Goal: Task Accomplishment & Management: Manage account settings

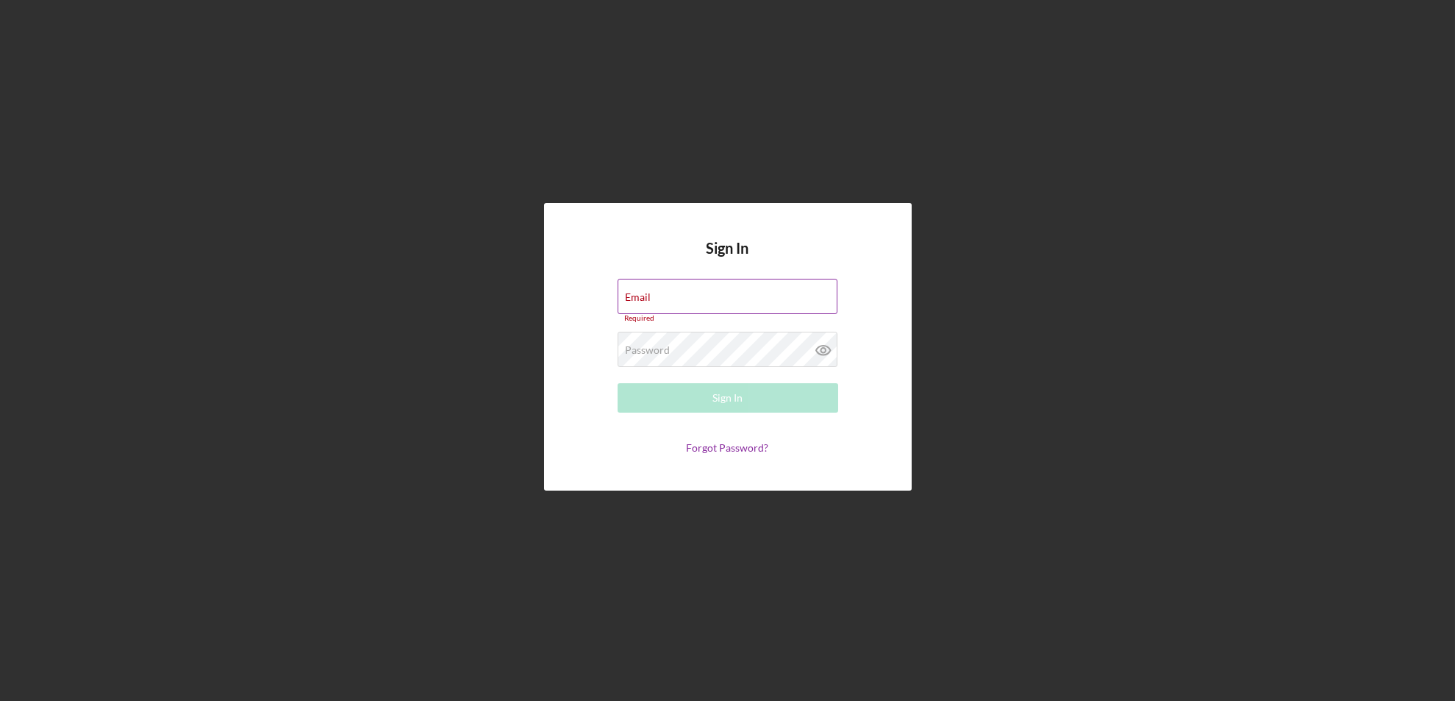
click at [682, 292] on div "Email Required" at bounding box center [728, 301] width 221 height 44
click at [636, 309] on input "Email" at bounding box center [728, 296] width 220 height 35
type input "[EMAIL_ADDRESS][DOMAIN_NAME]"
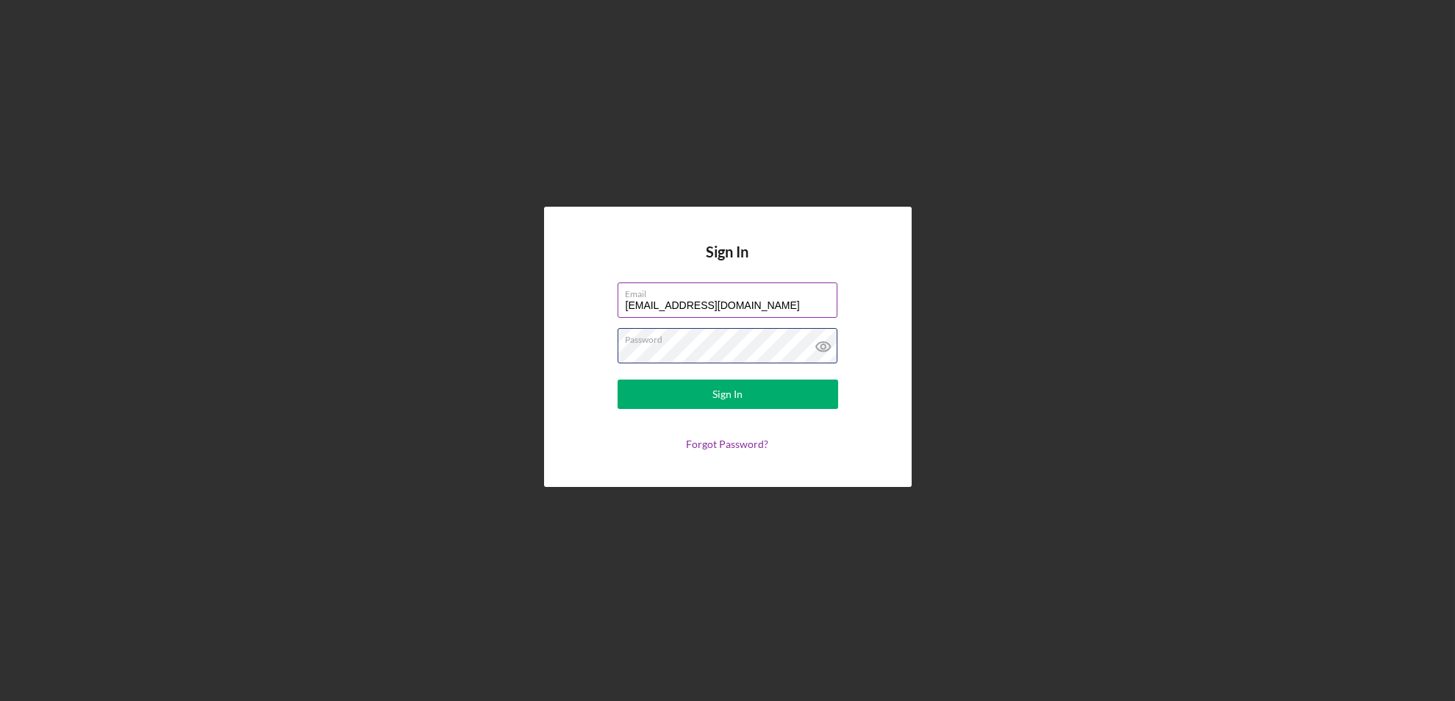
click at [618, 379] on button "Sign In" at bounding box center [728, 393] width 221 height 29
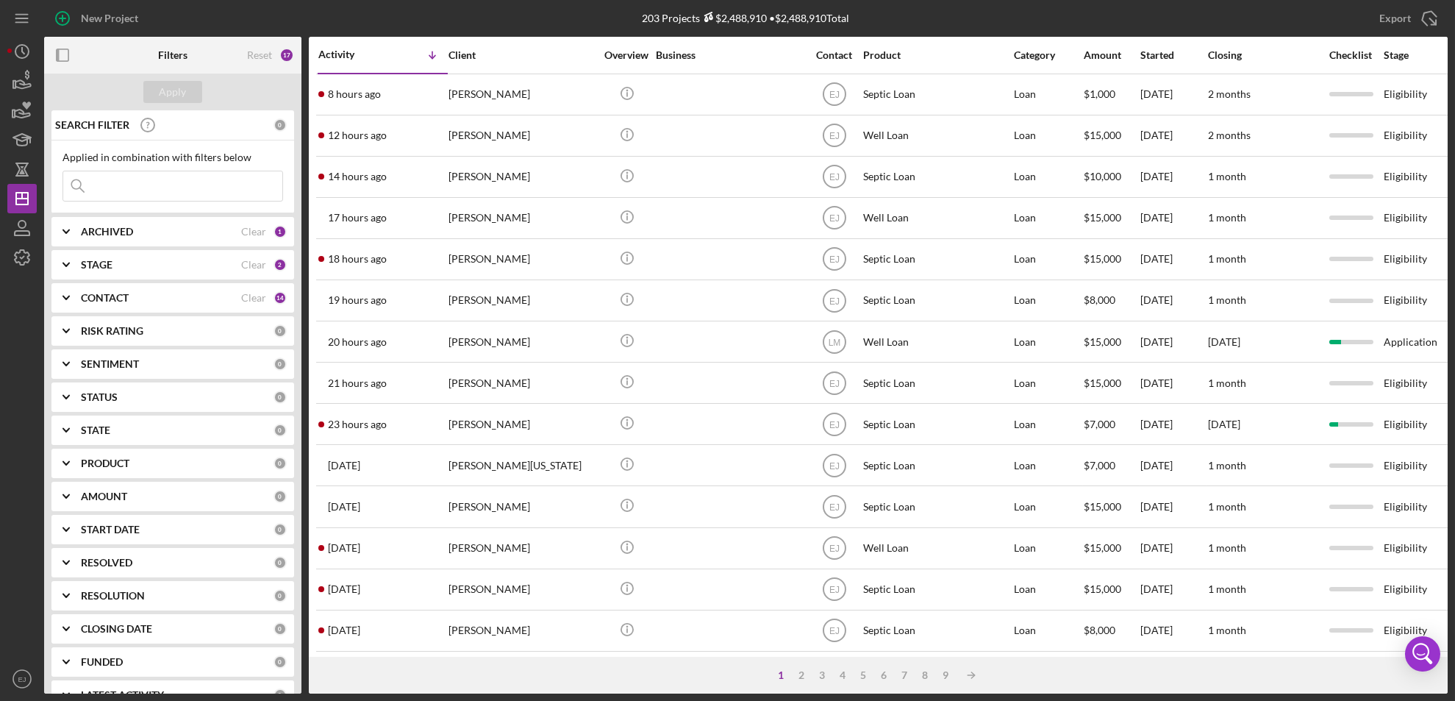
click at [136, 190] on input at bounding box center [172, 185] width 219 height 29
click at [124, 180] on input at bounding box center [172, 185] width 219 height 29
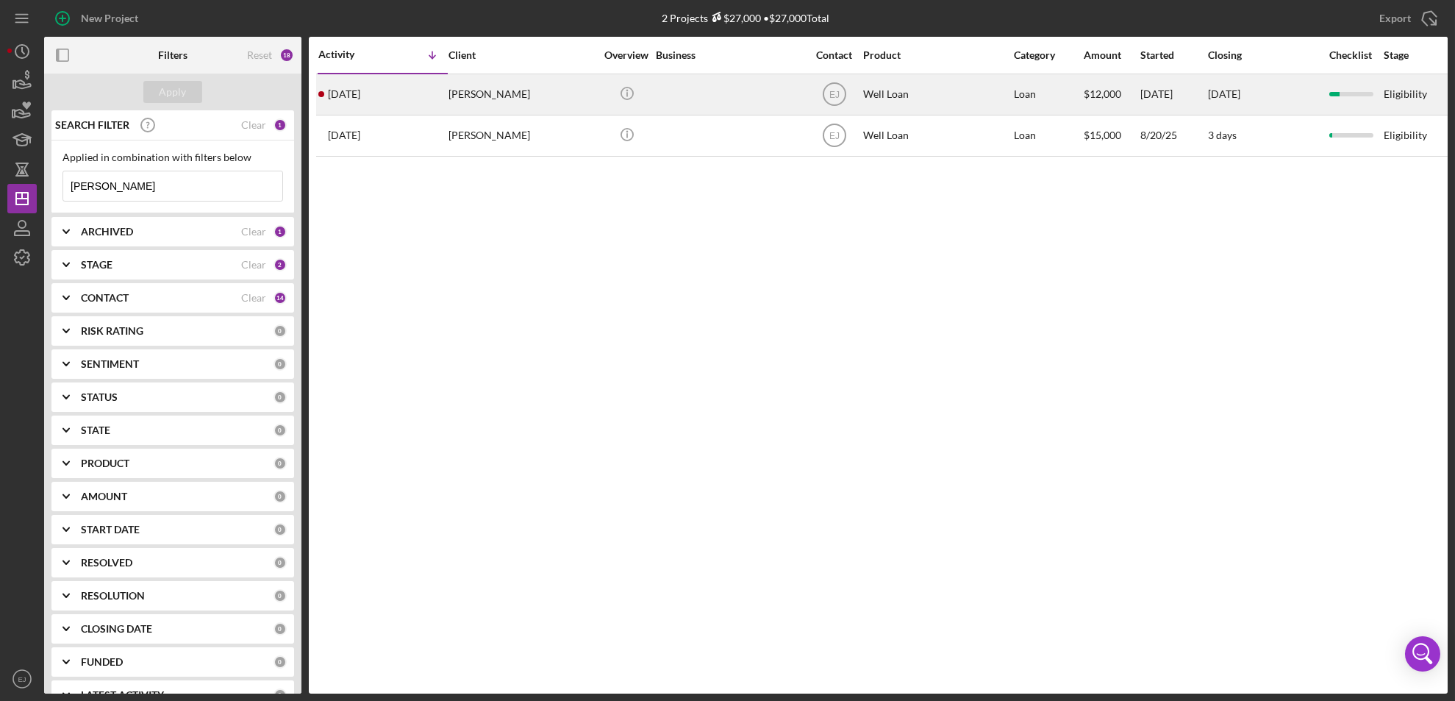
type input "[PERSON_NAME]"
click at [416, 99] on div "[DATE] [PERSON_NAME]" at bounding box center [382, 94] width 129 height 39
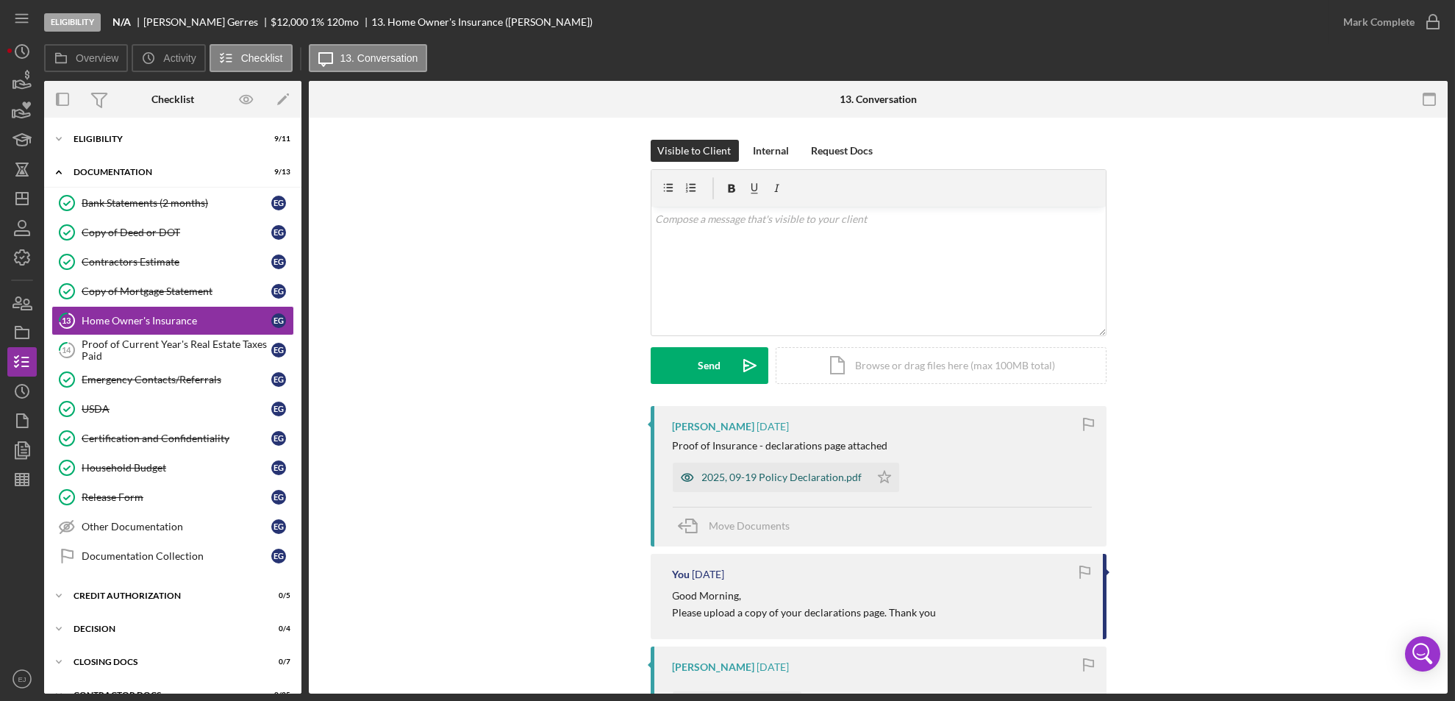
click at [781, 477] on div "2025, 09-19 Policy Declaration.pdf" at bounding box center [782, 477] width 160 height 12
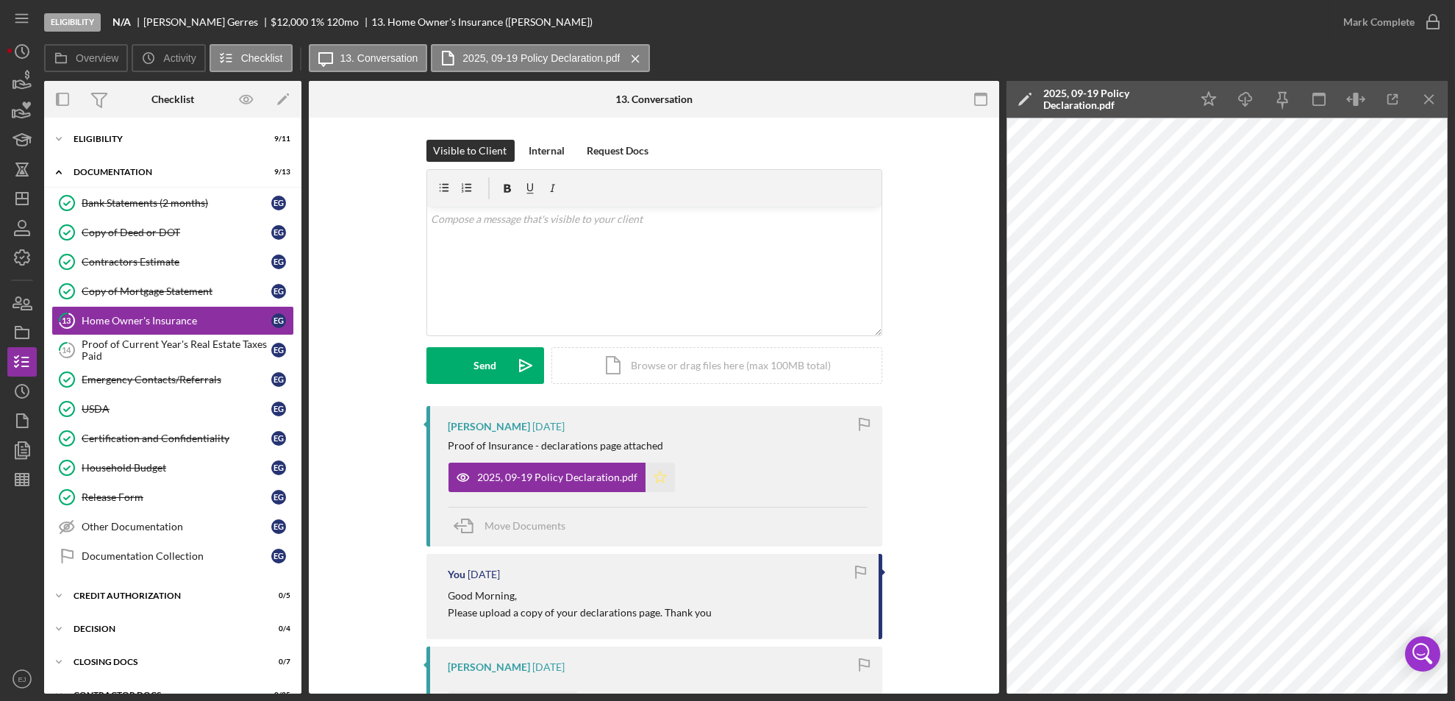
click at [660, 482] on icon "Icon/Star" at bounding box center [660, 477] width 29 height 29
click at [1431, 105] on icon "Icon/Menu Close" at bounding box center [1429, 99] width 33 height 33
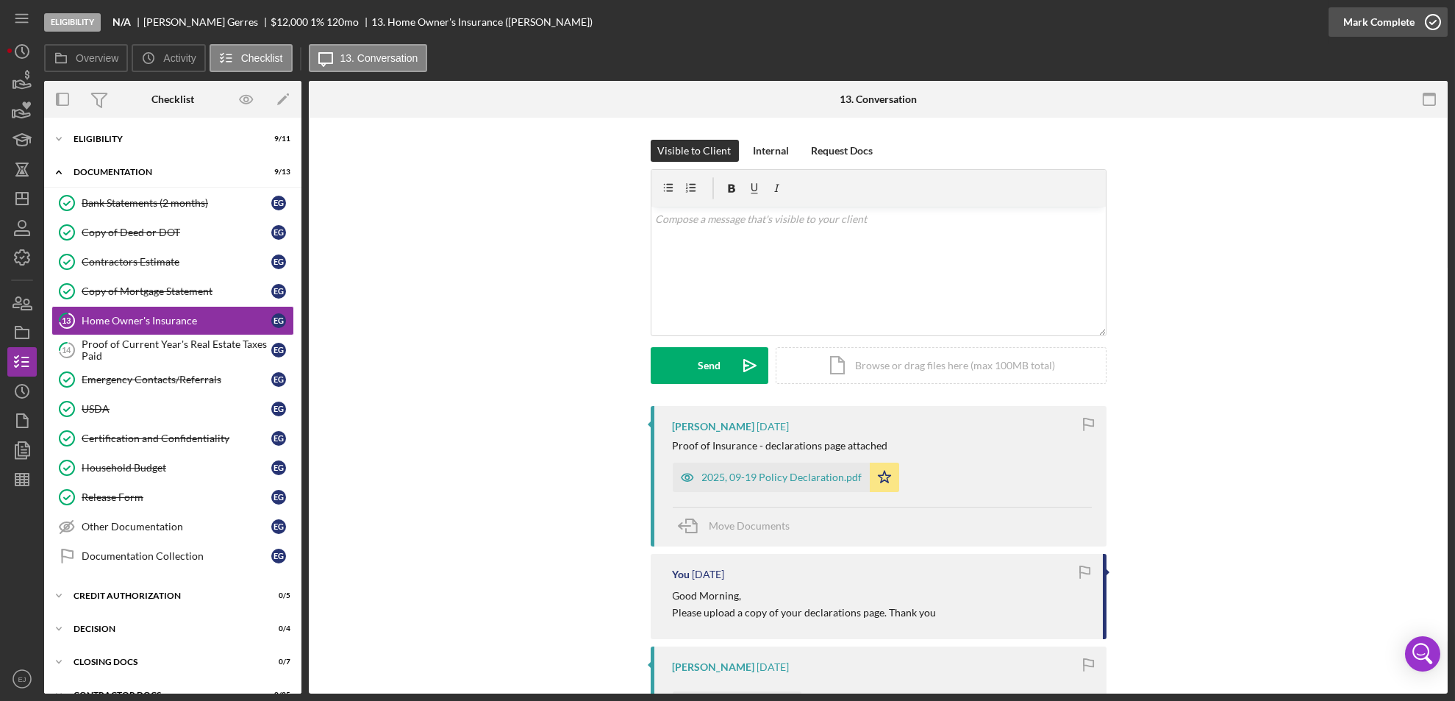
click at [1427, 8] on icon "button" at bounding box center [1433, 22] width 37 height 37
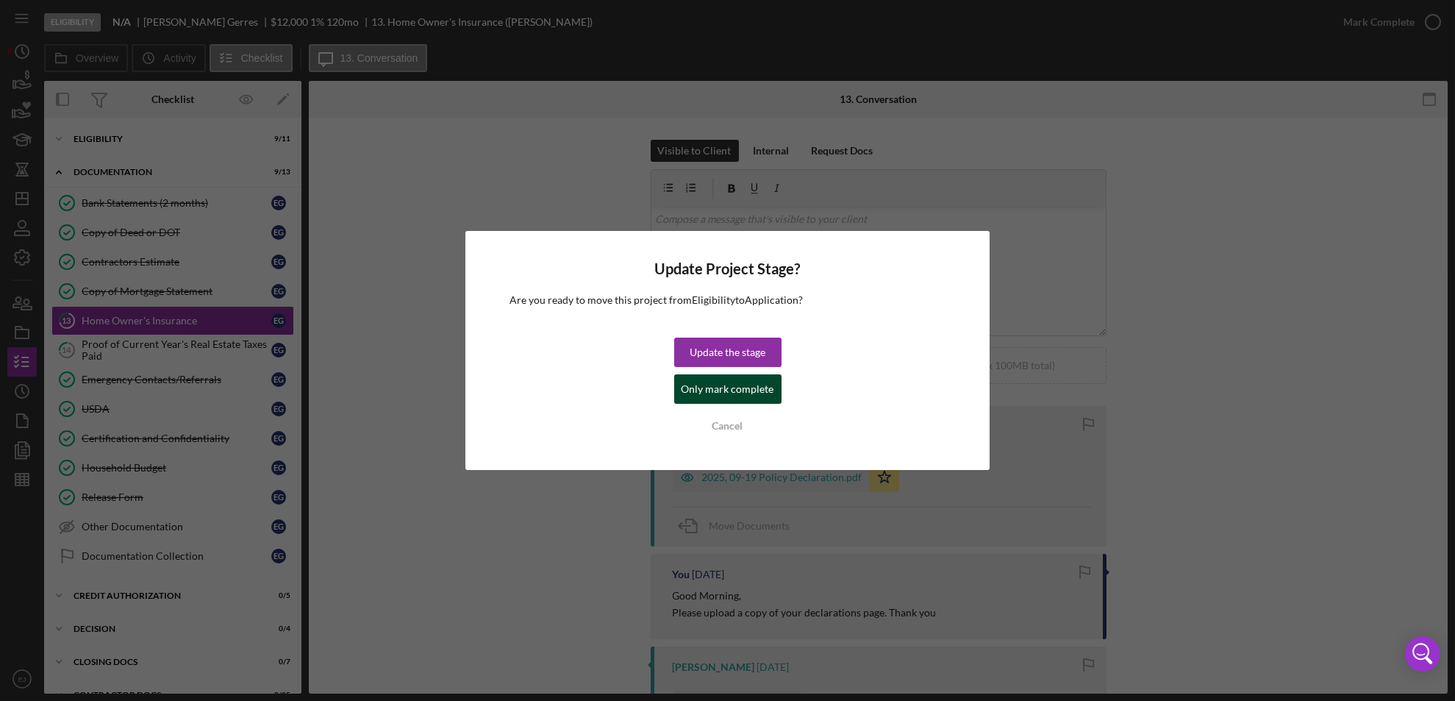
click at [749, 400] on div "Only mark complete" at bounding box center [728, 388] width 93 height 29
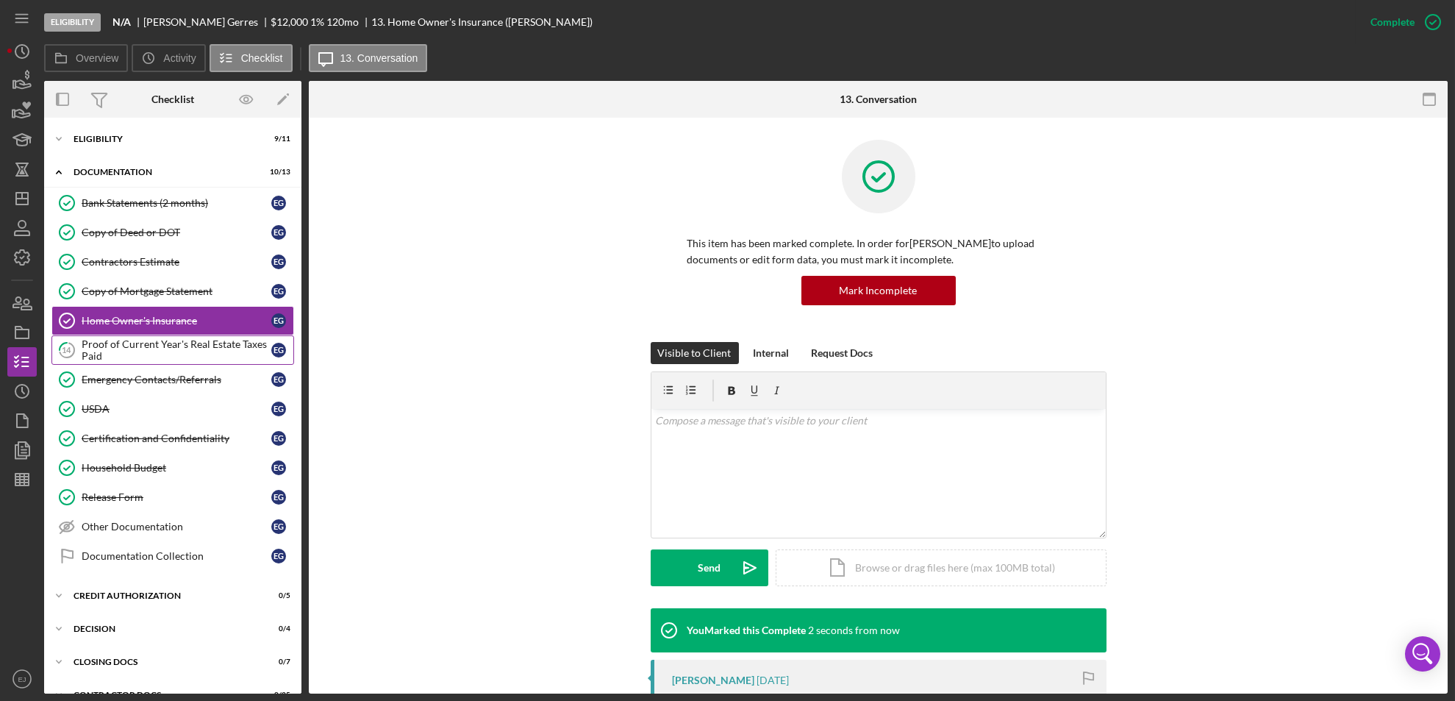
click at [164, 340] on div "Proof of Current Year's Real Estate Taxes Paid" at bounding box center [177, 350] width 190 height 24
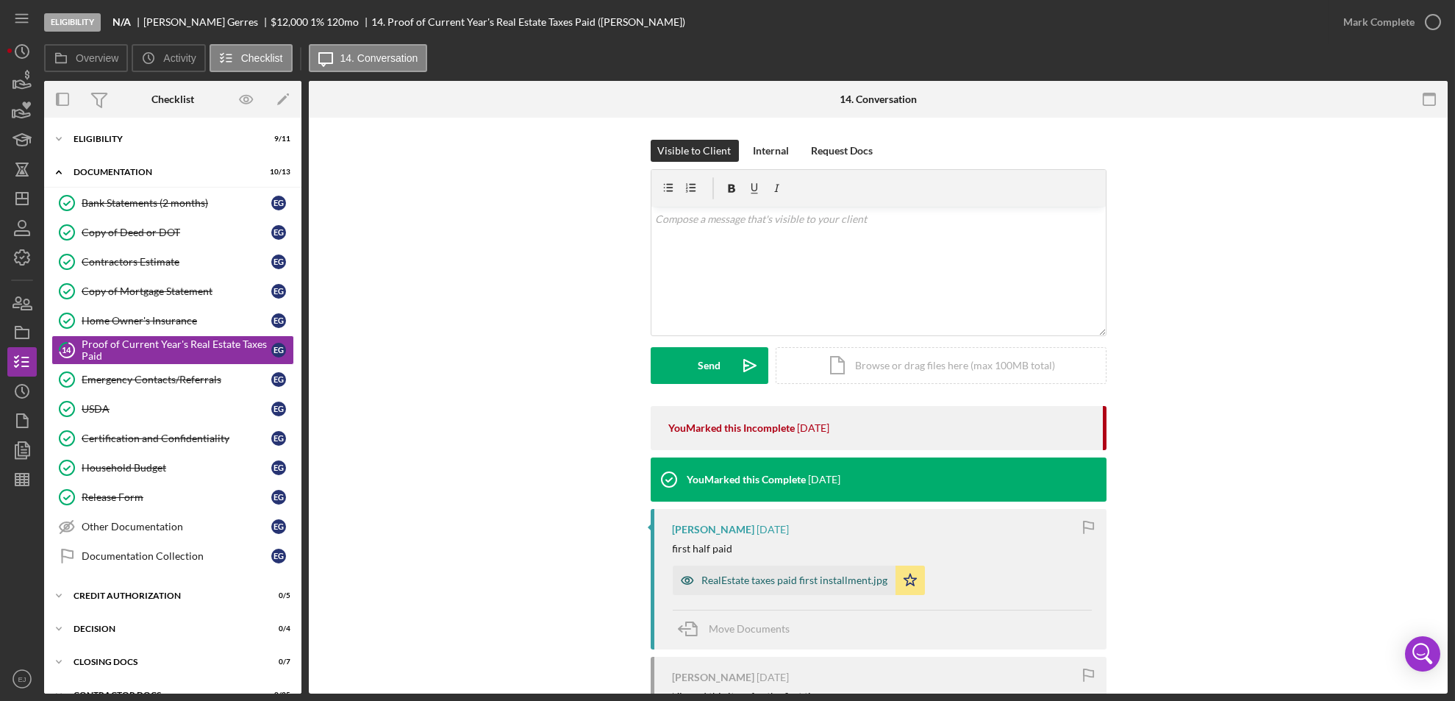
click at [790, 578] on div "RealEstate taxes paid first installment.jpg" at bounding box center [795, 580] width 186 height 12
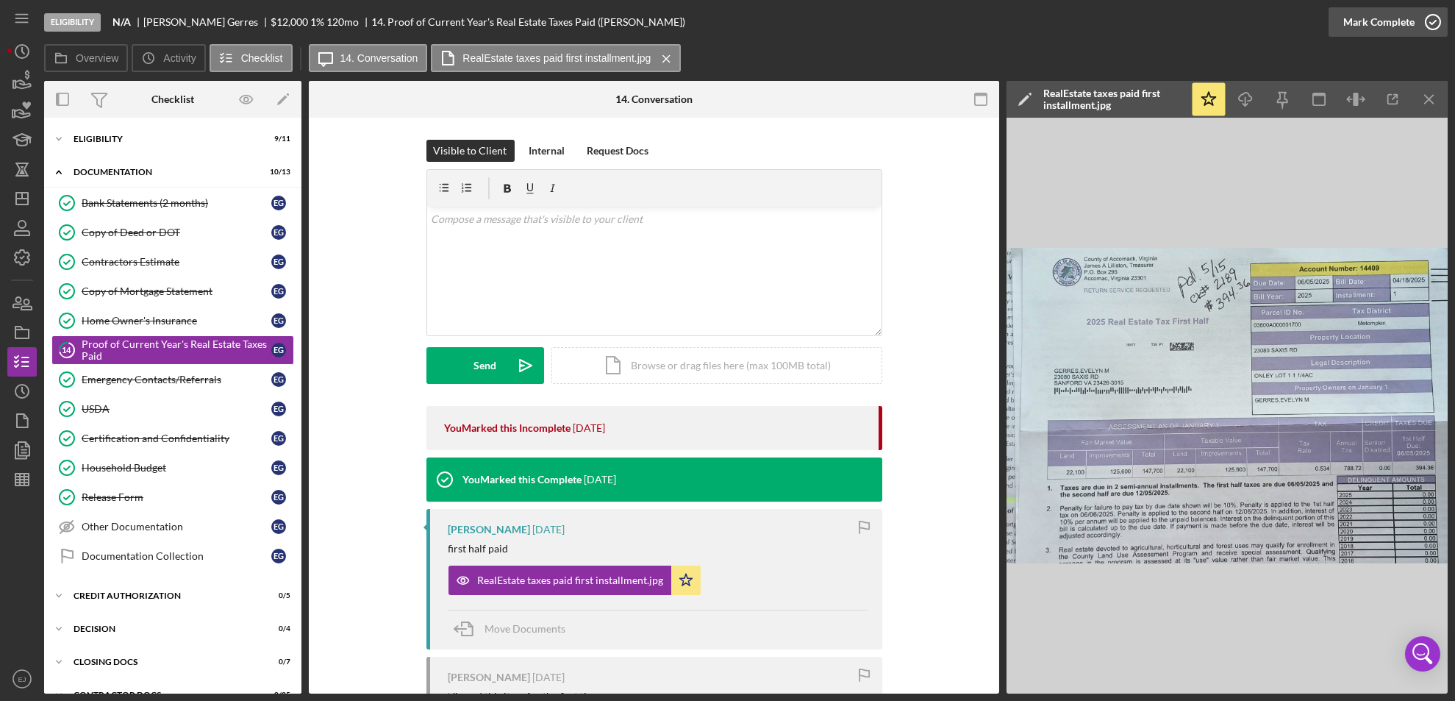
click at [1443, 26] on icon "button" at bounding box center [1433, 22] width 37 height 37
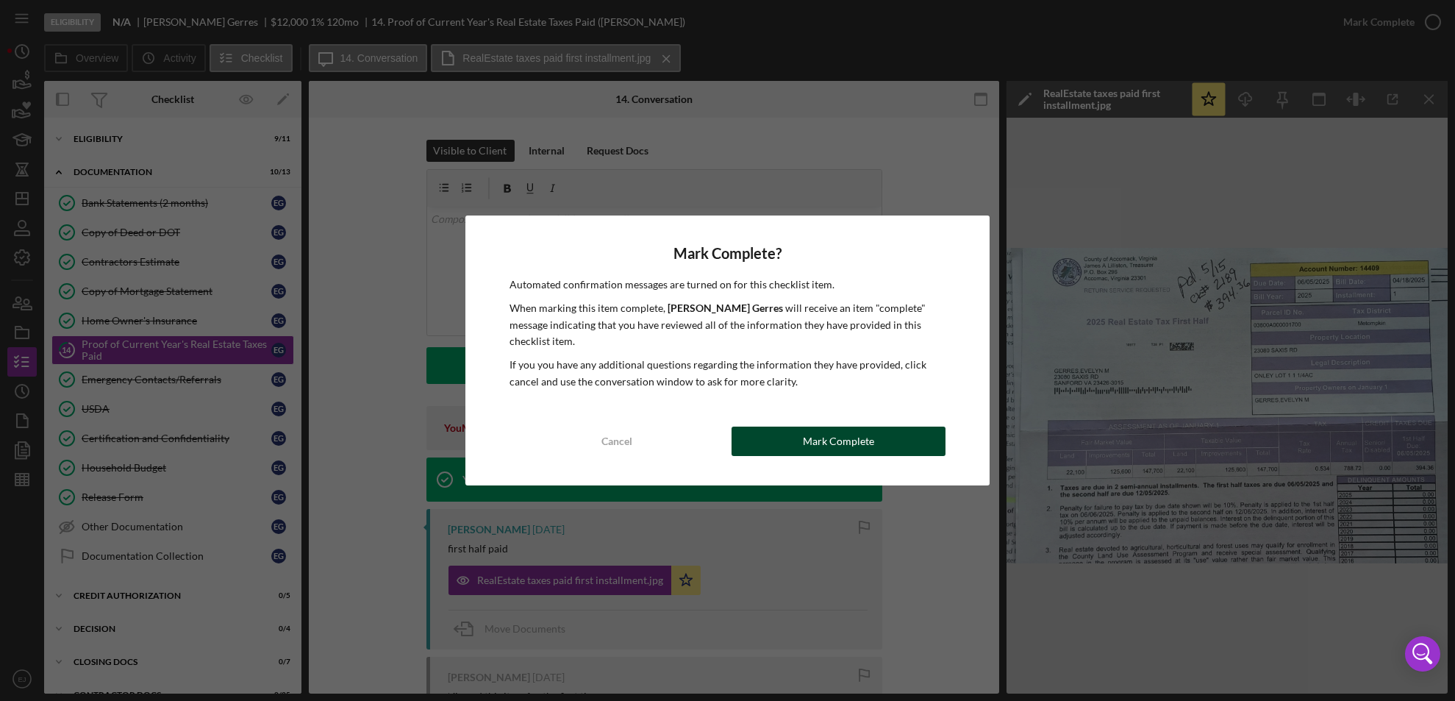
click at [877, 432] on button "Mark Complete" at bounding box center [839, 440] width 215 height 29
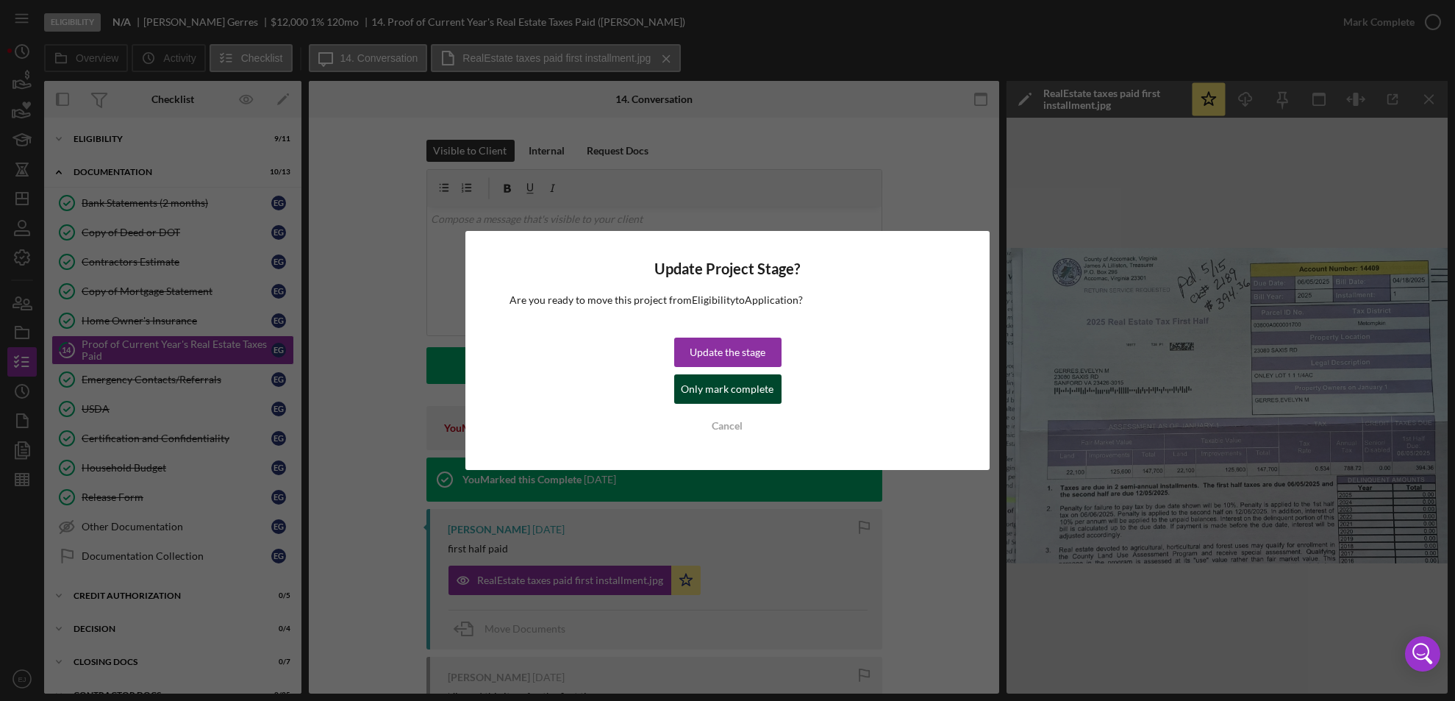
click at [757, 388] on div "Only mark complete" at bounding box center [728, 388] width 93 height 29
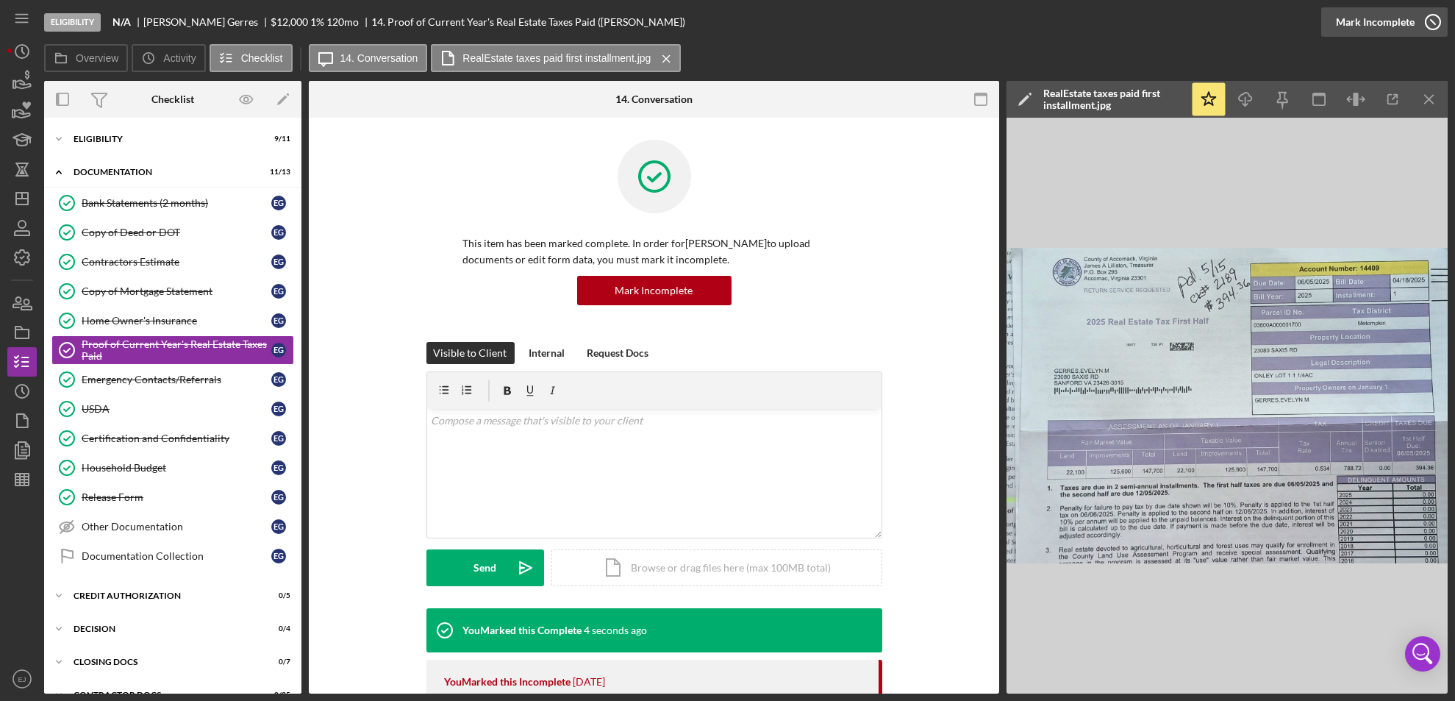
click at [1433, 21] on icon "button" at bounding box center [1433, 22] width 37 height 37
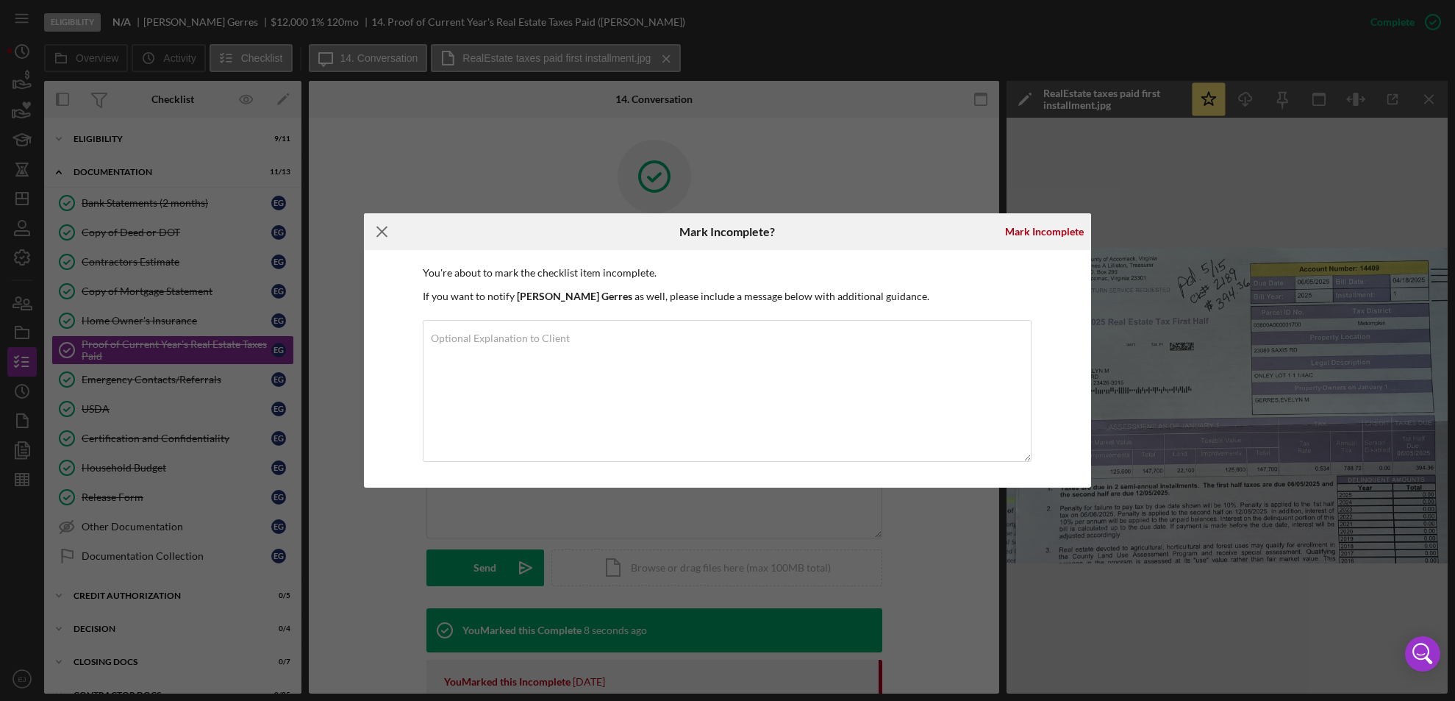
click at [376, 241] on icon "Icon/Menu Close" at bounding box center [382, 231] width 37 height 37
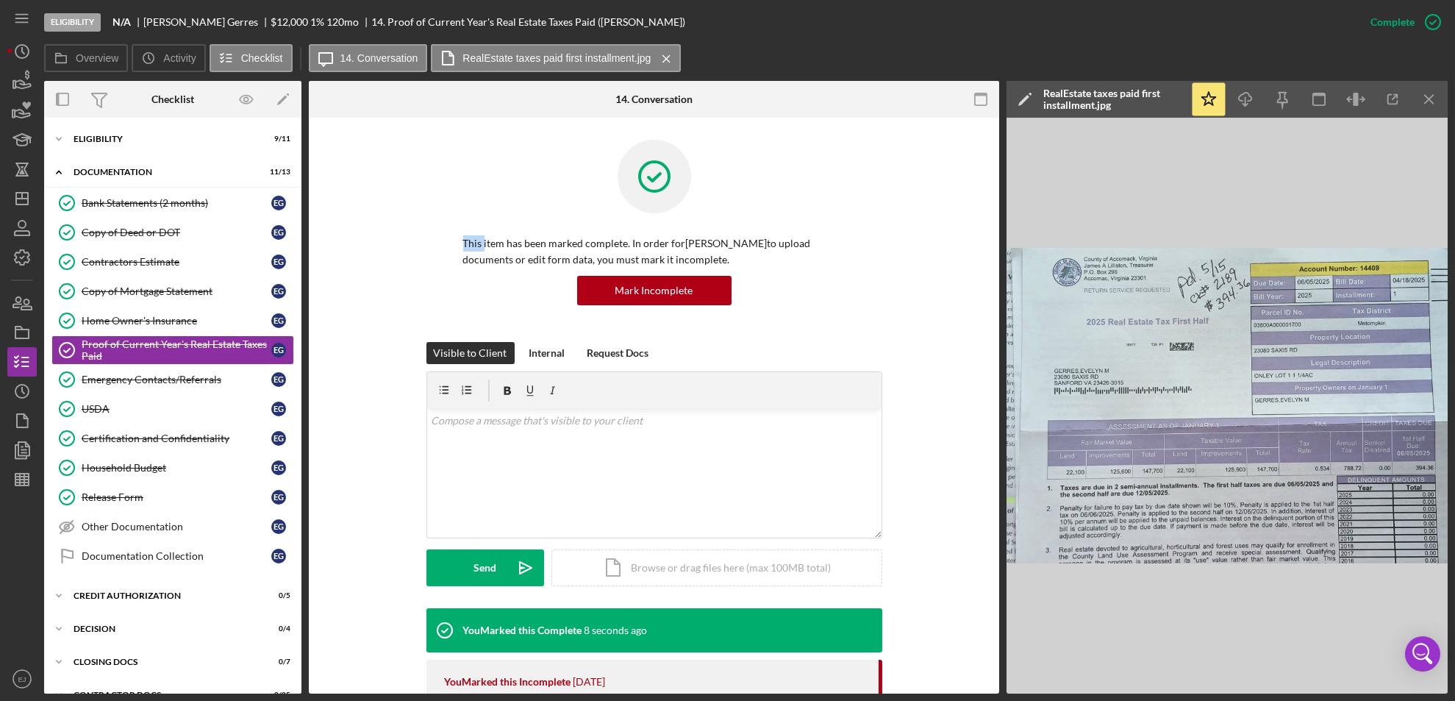
click at [376, 241] on div "This item has been marked complete. In order for [PERSON_NAME] to upload docume…" at bounding box center [654, 241] width 646 height 202
click at [55, 168] on icon "Icon/Expander" at bounding box center [58, 171] width 29 height 29
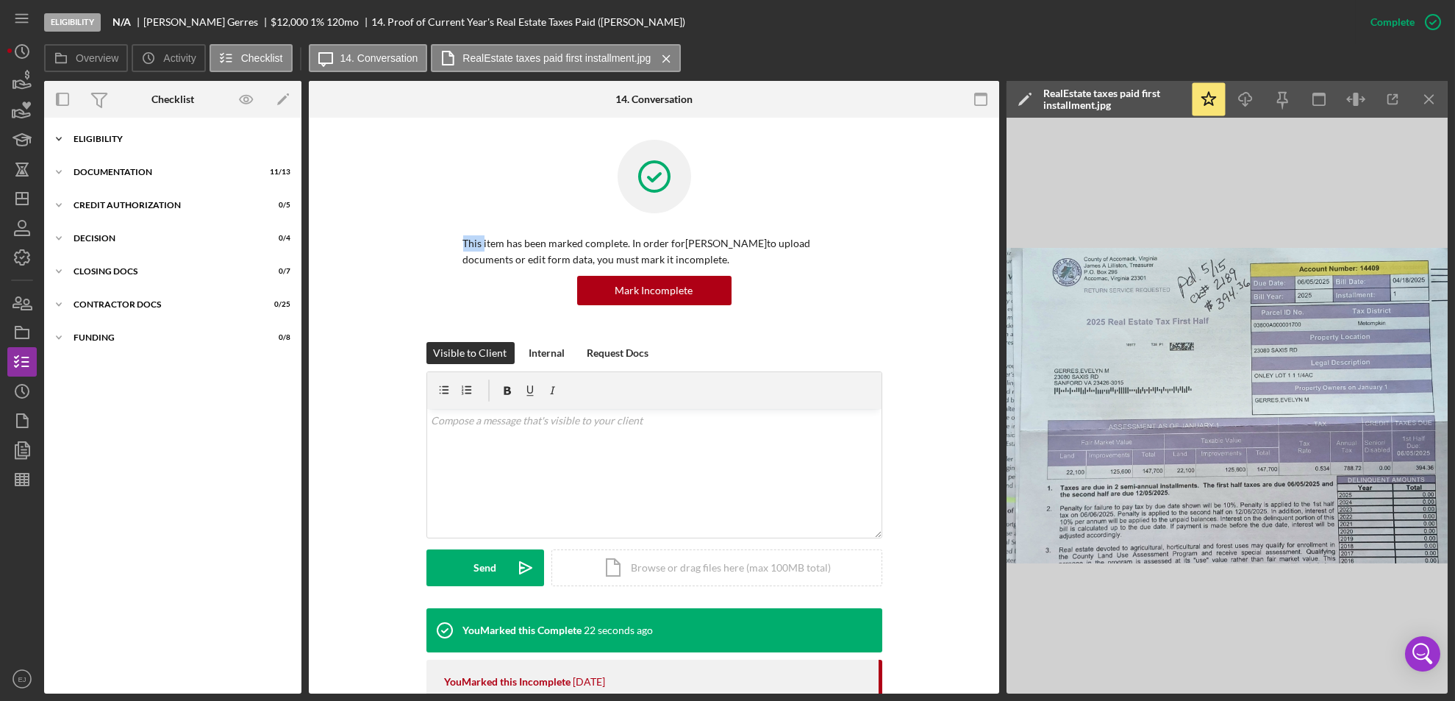
click at [58, 137] on icon "Icon/Expander" at bounding box center [58, 138] width 29 height 29
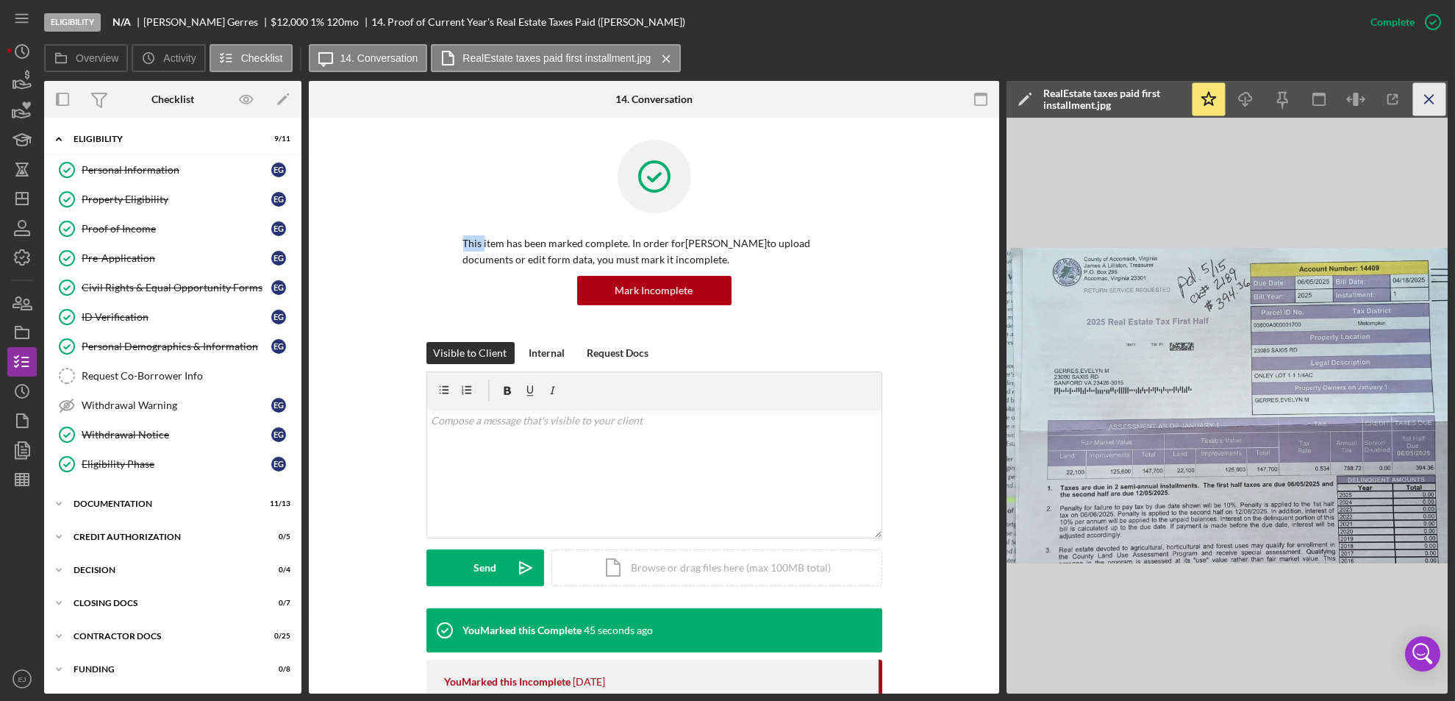
click at [1430, 93] on icon "Icon/Menu Close" at bounding box center [1429, 99] width 33 height 33
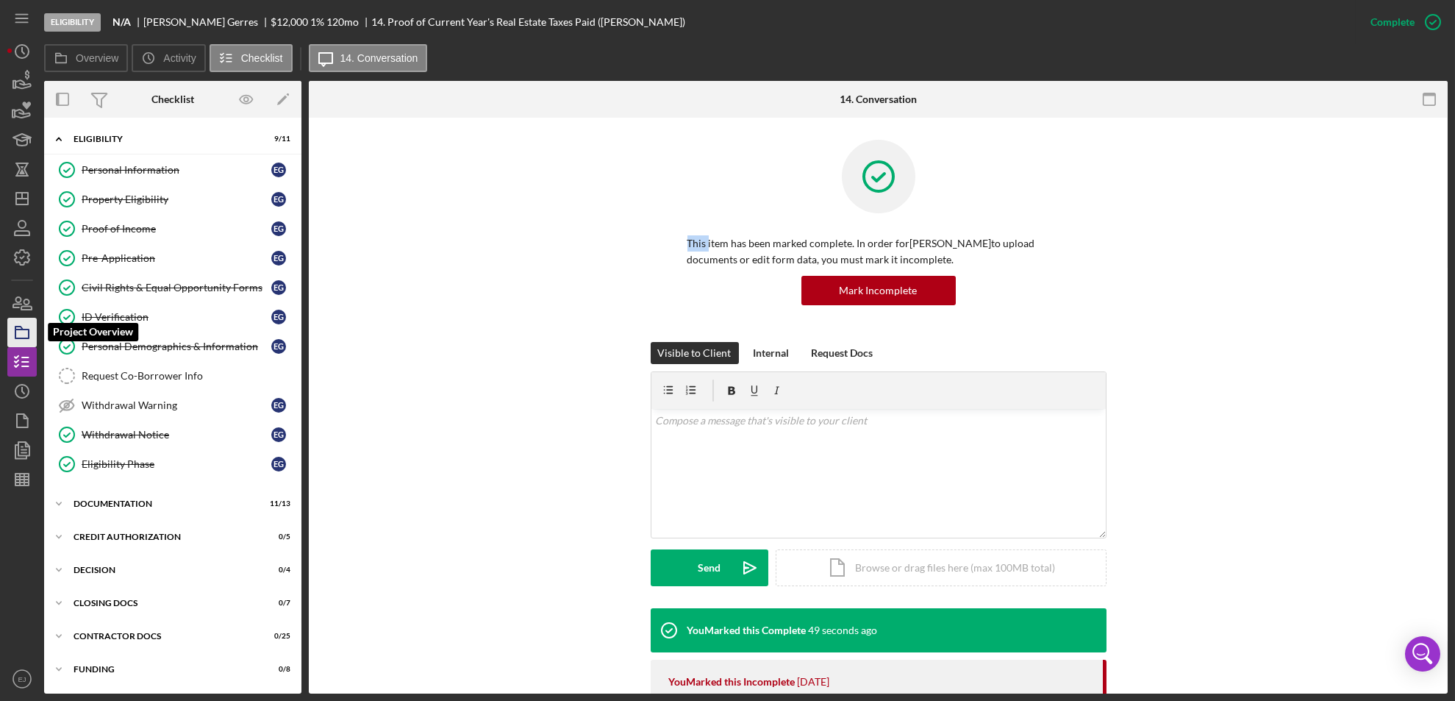
click at [10, 343] on icon "button" at bounding box center [22, 332] width 37 height 37
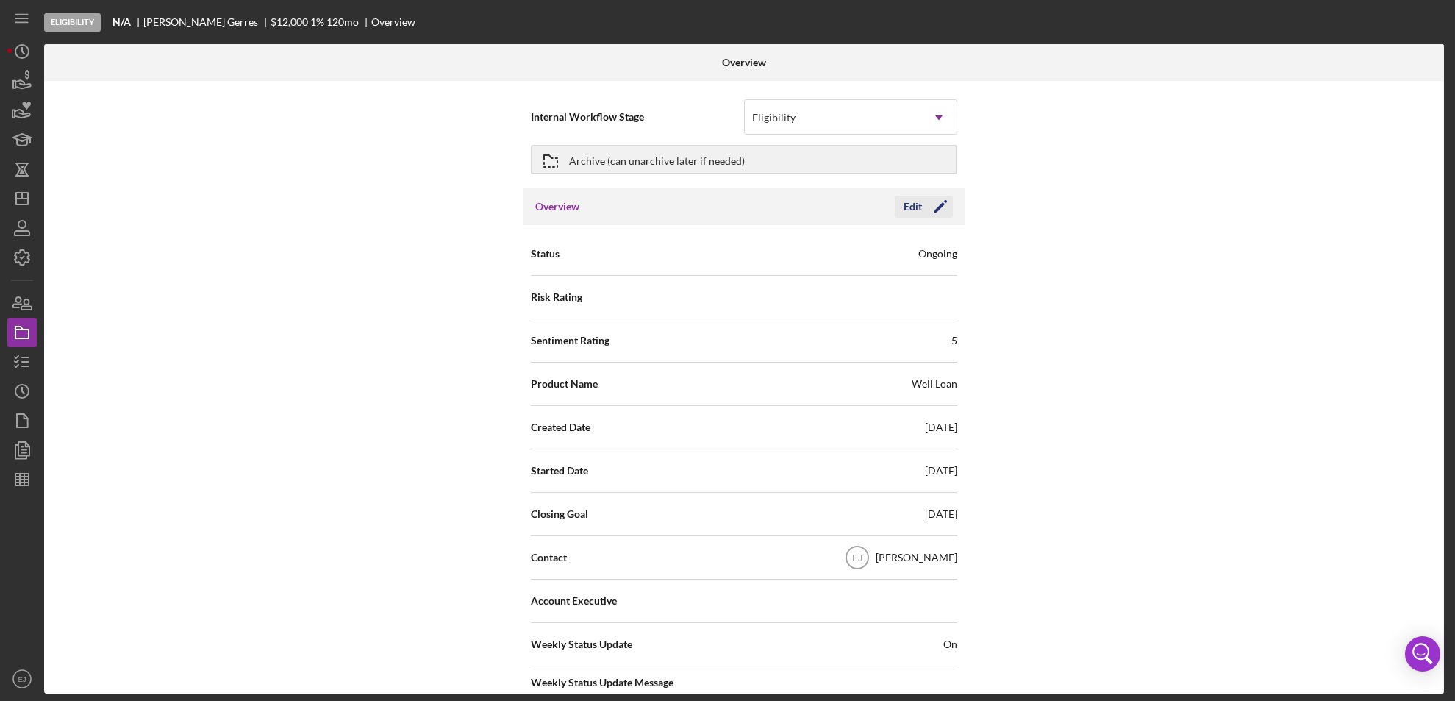
click at [918, 212] on div "Edit" at bounding box center [913, 207] width 18 height 22
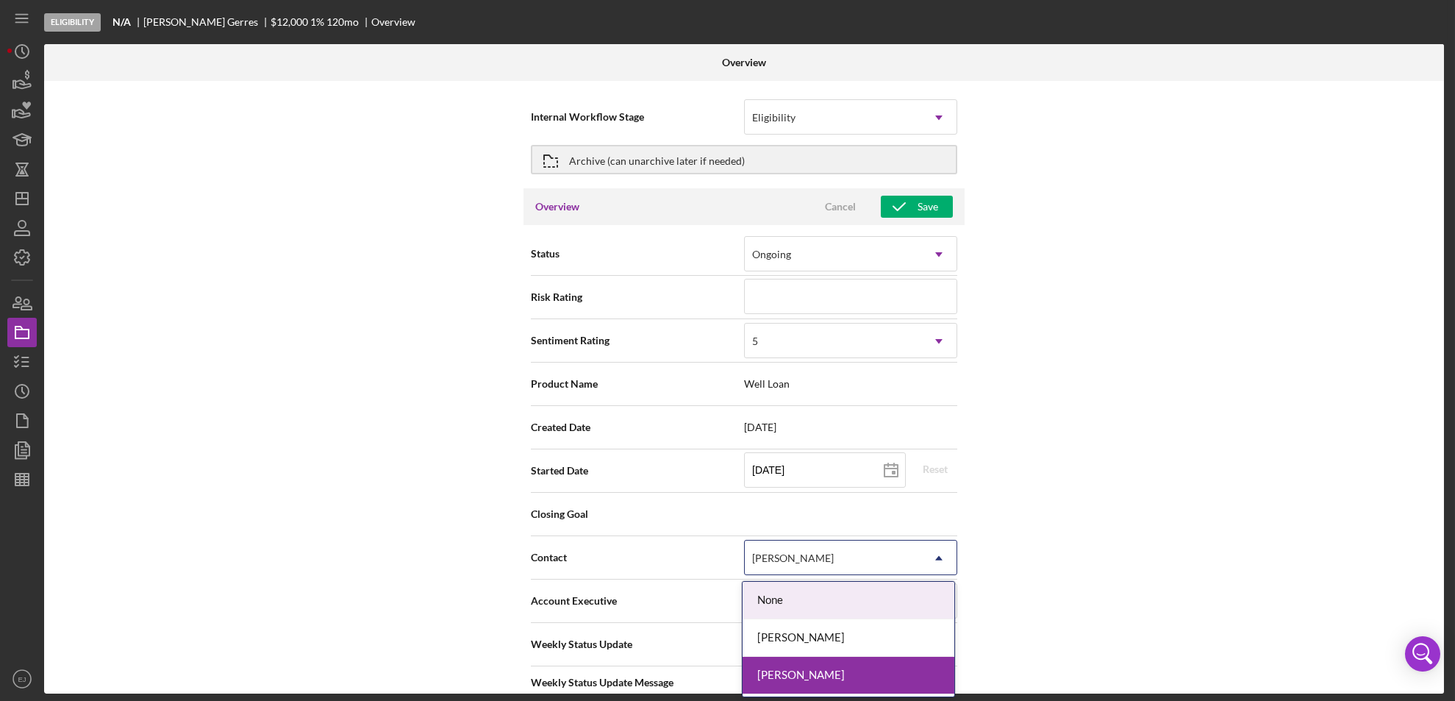
click at [949, 550] on icon "Icon/Dropdown Arrow" at bounding box center [938, 557] width 35 height 35
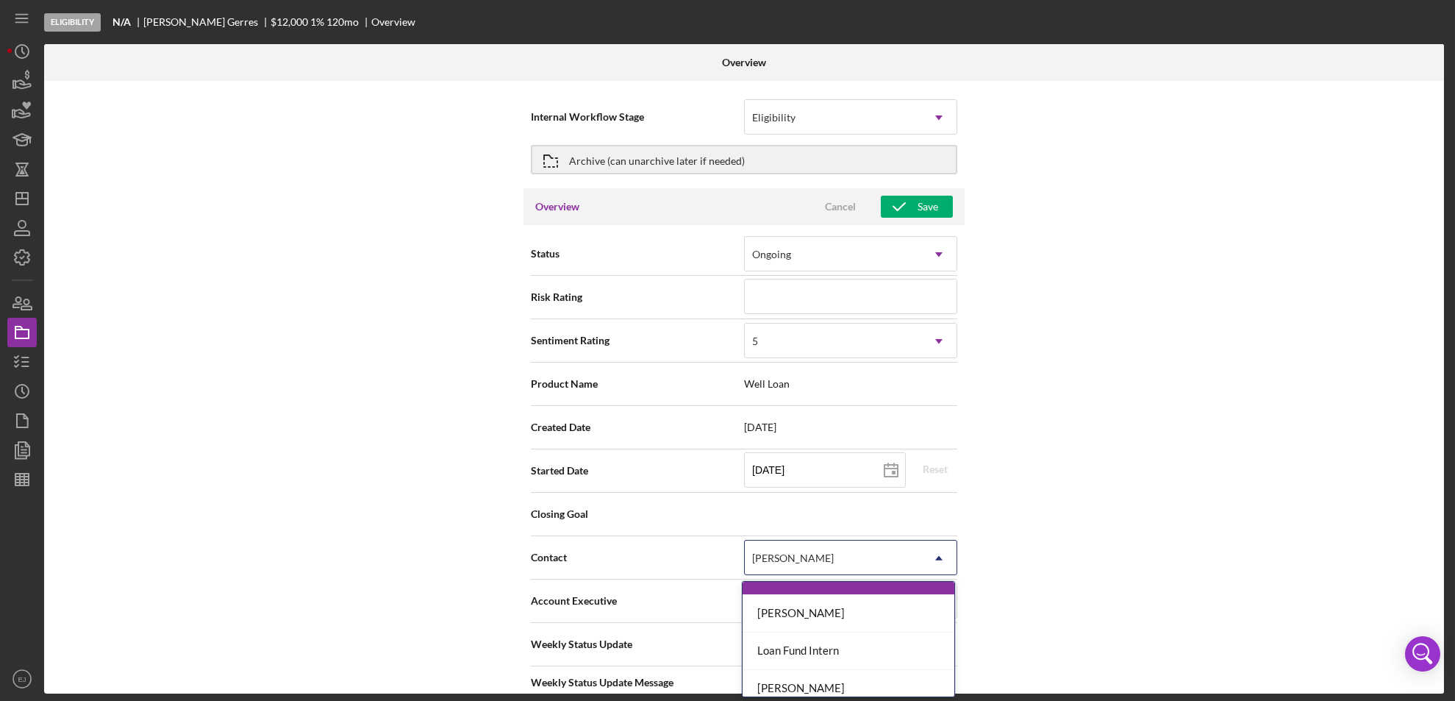
scroll to position [185, 0]
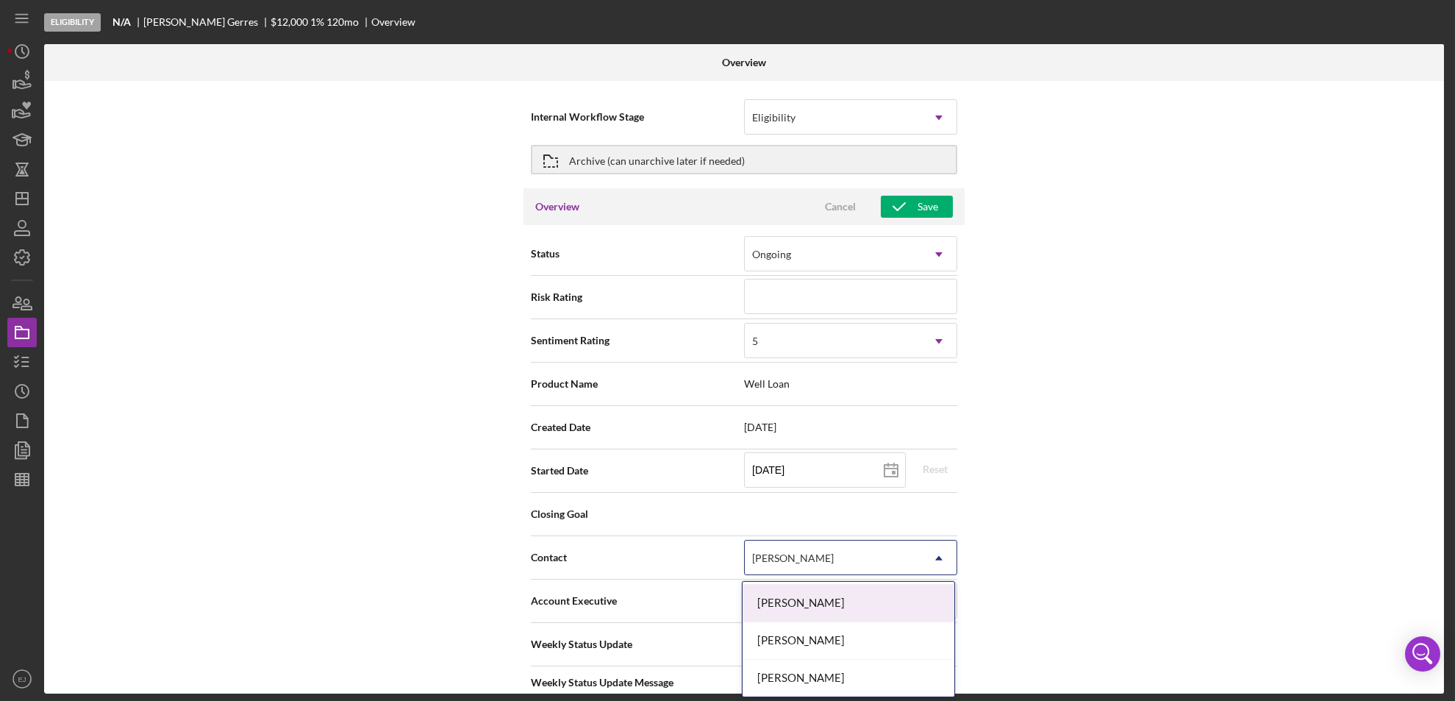
click at [876, 613] on div "[PERSON_NAME]" at bounding box center [849, 604] width 212 height 38
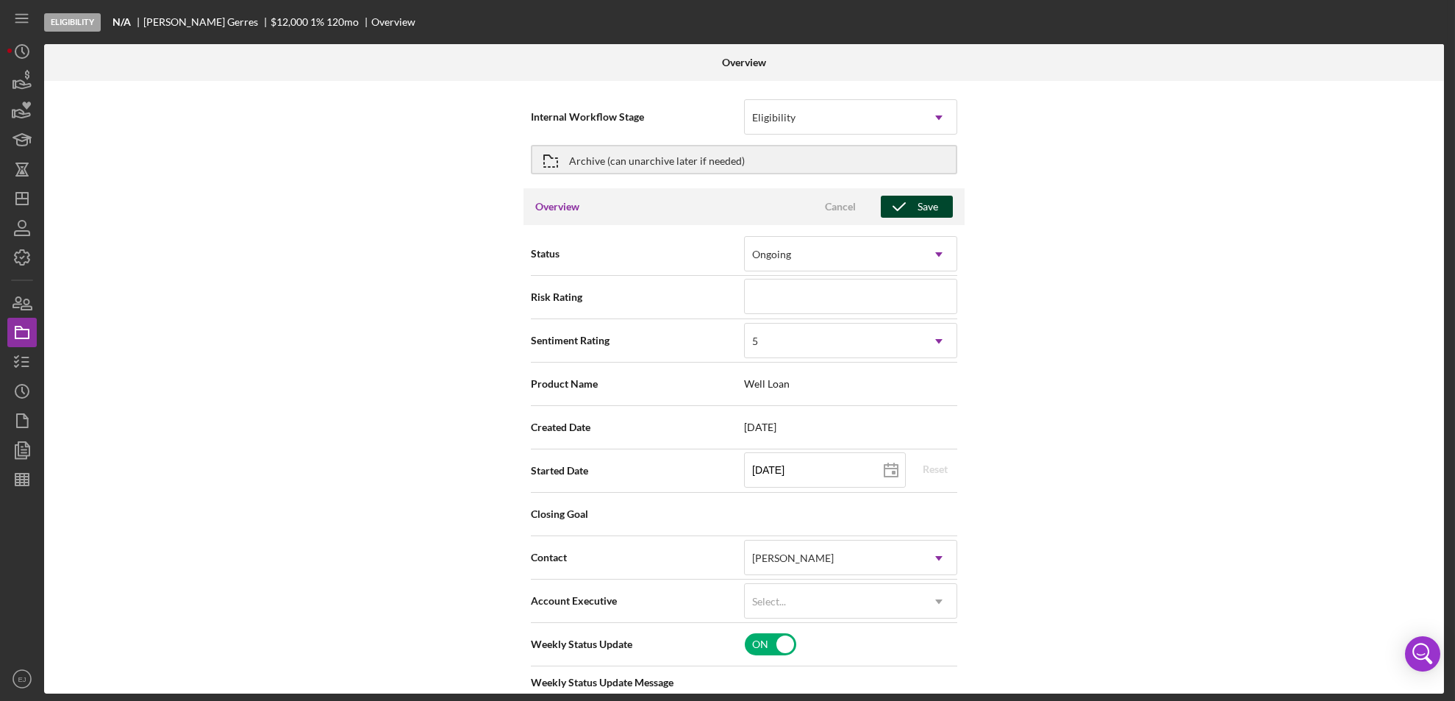
click at [924, 210] on div "Save" at bounding box center [928, 207] width 21 height 22
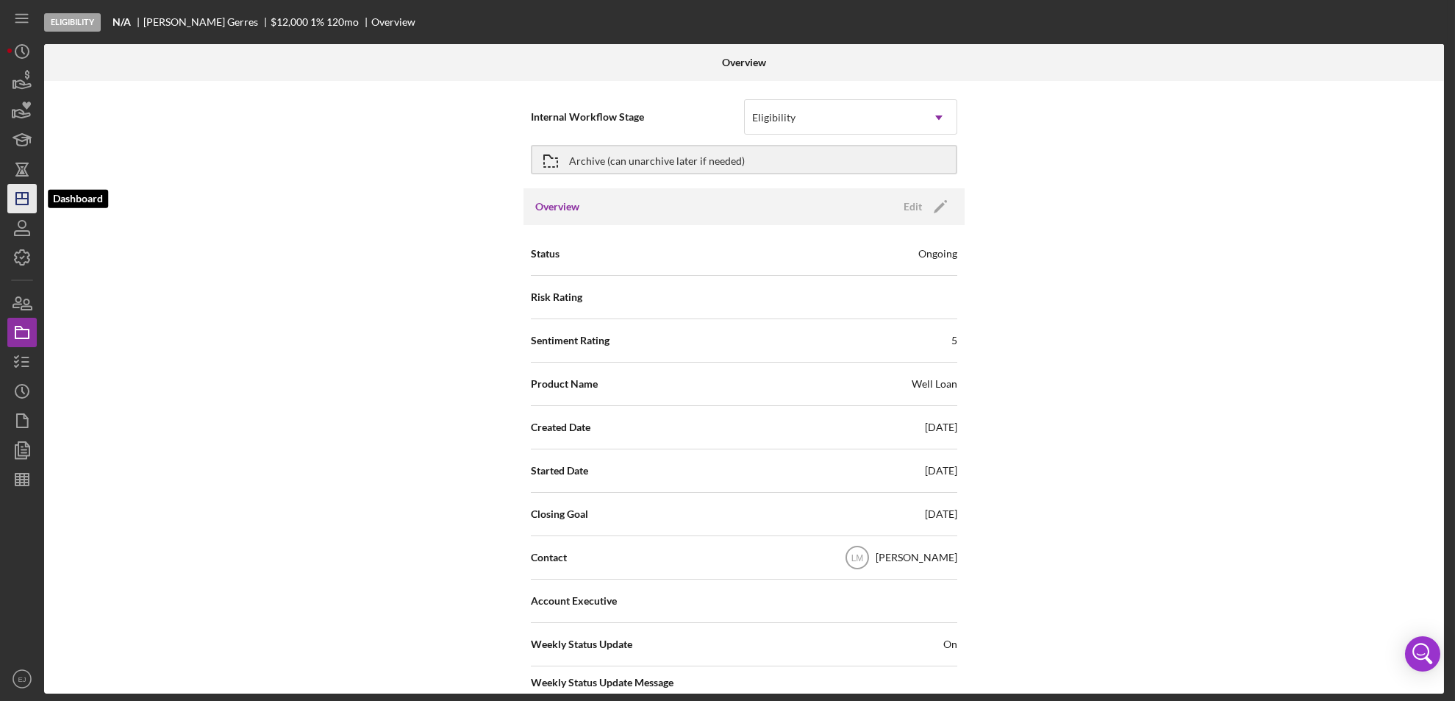
click at [31, 207] on icon "Icon/Dashboard" at bounding box center [22, 198] width 37 height 37
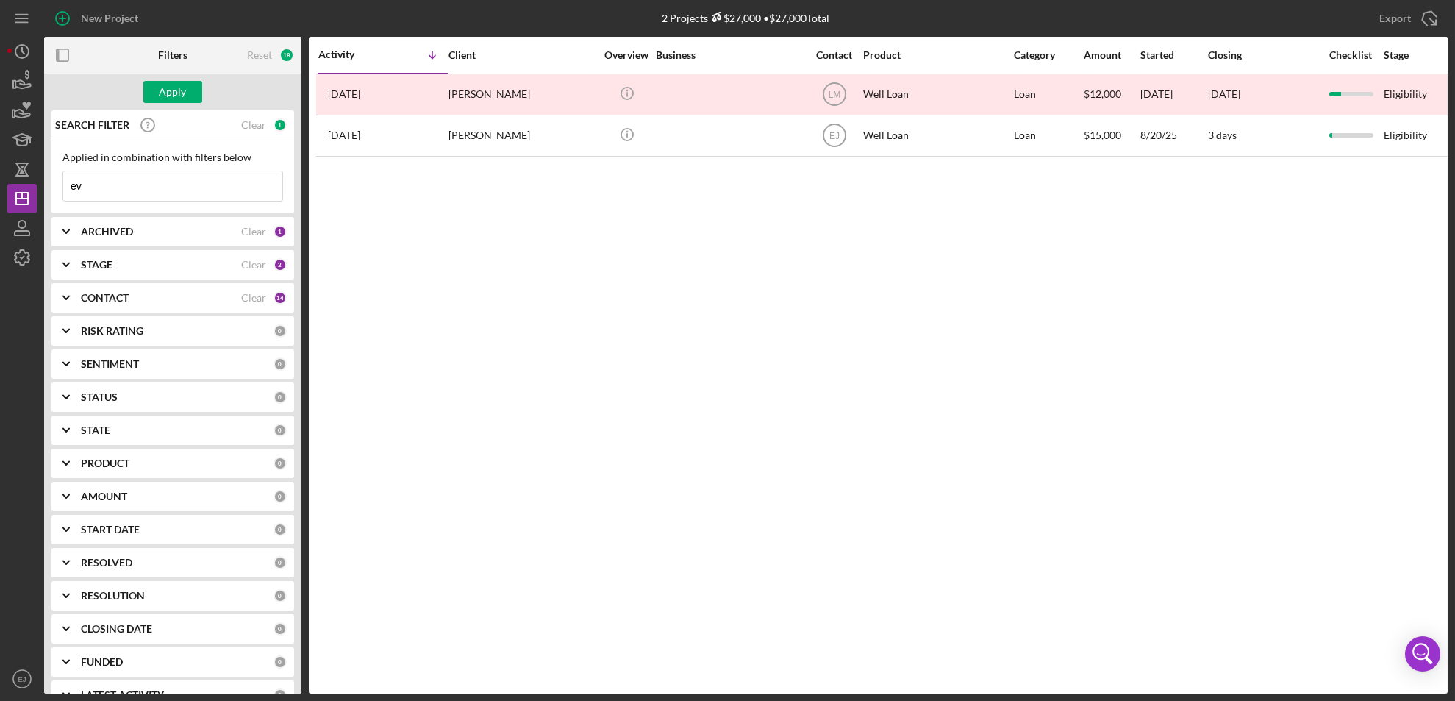
type input "e"
click at [68, 224] on icon "Icon/Expander" at bounding box center [66, 231] width 37 height 37
click at [85, 363] on b "STAGE" at bounding box center [97, 361] width 32 height 12
